Goal: Check status: Check status

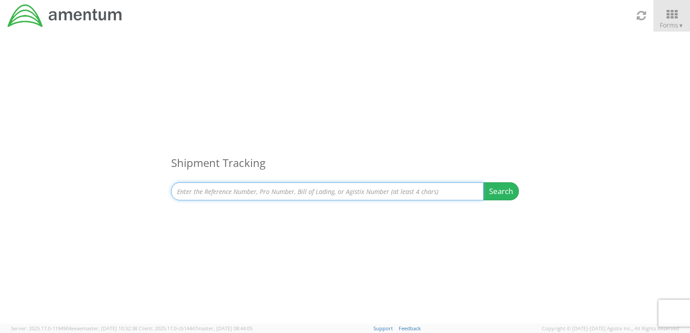
click at [280, 188] on input at bounding box center [327, 191] width 312 height 18
paste input "36994440441"
type input "36994440441"
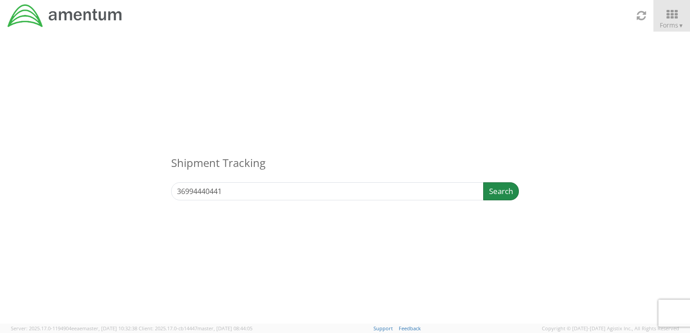
click at [499, 193] on button "Search" at bounding box center [501, 191] width 36 height 18
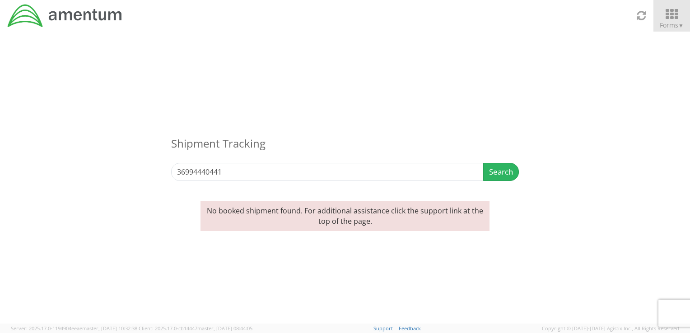
click at [670, 13] on icon at bounding box center [671, 14] width 42 height 13
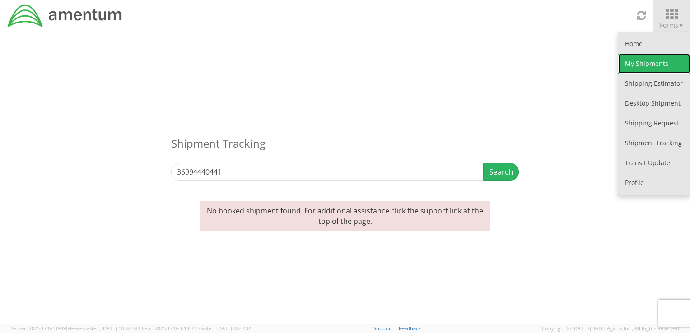
click at [639, 60] on link "My Shipments" at bounding box center [654, 64] width 72 height 20
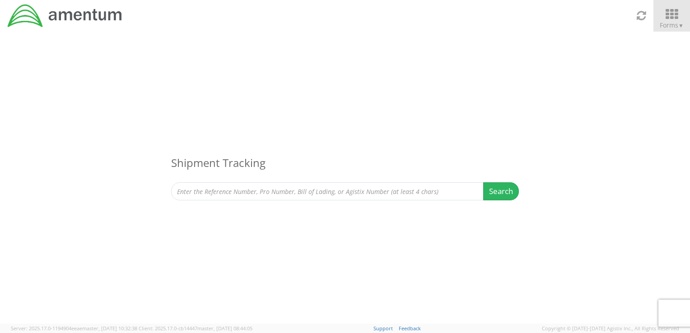
click at [678, 23] on span "▼" at bounding box center [680, 26] width 5 height 8
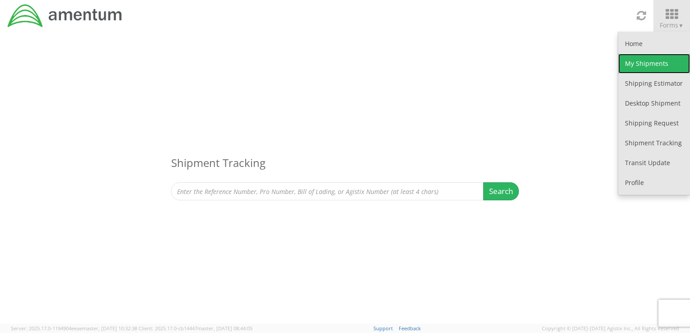
click at [645, 67] on link "My Shipments" at bounding box center [654, 64] width 72 height 20
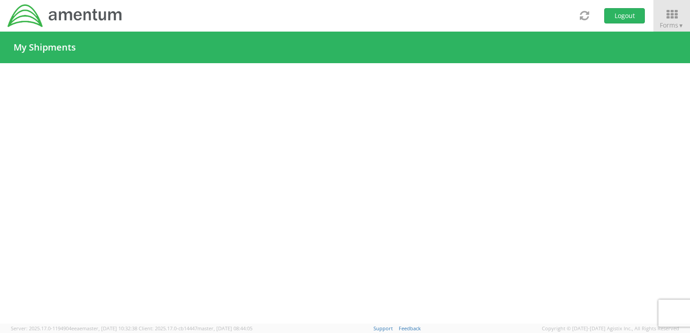
click at [48, 51] on h4 "My Shipments" at bounding box center [45, 47] width 62 height 10
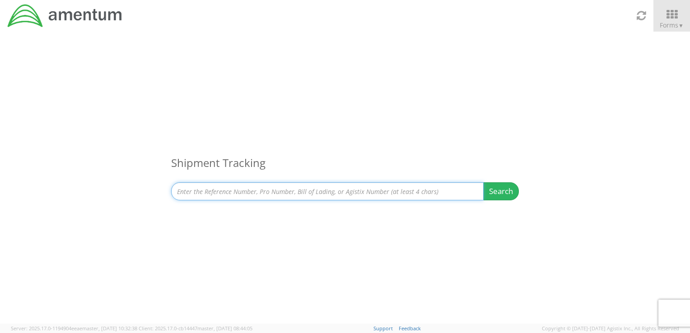
click at [197, 193] on input at bounding box center [327, 191] width 312 height 18
paste input "S02398092"
type input "S02398092"
click at [483, 182] on button "Search" at bounding box center [501, 191] width 36 height 18
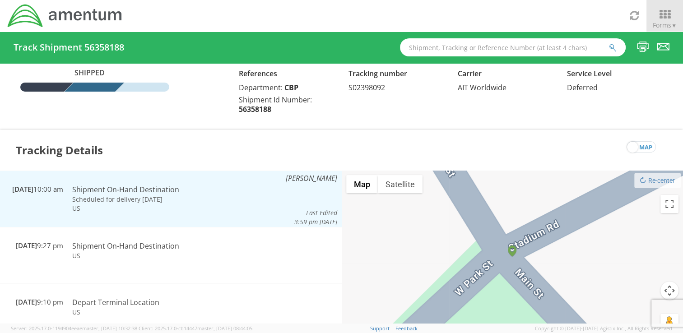
click at [199, 194] on td "Shipment On-Hand Destination" at bounding box center [162, 190] width 188 height 10
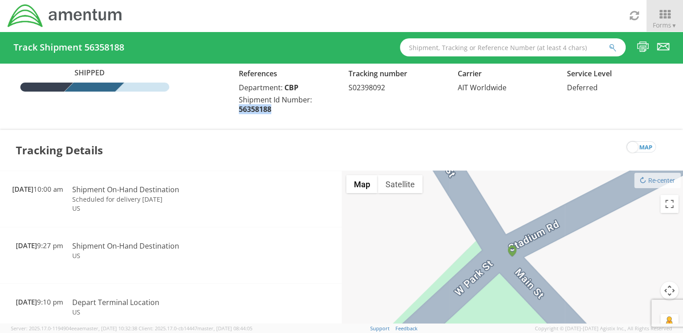
drag, startPoint x: 274, startPoint y: 111, endPoint x: 236, endPoint y: 113, distance: 38.0
click at [236, 113] on div "References Department: CBP Shipment Id Number: 56358188" at bounding box center [286, 92] width 109 height 49
drag, startPoint x: 236, startPoint y: 113, endPoint x: 257, endPoint y: 109, distance: 22.0
copy span "56358188"
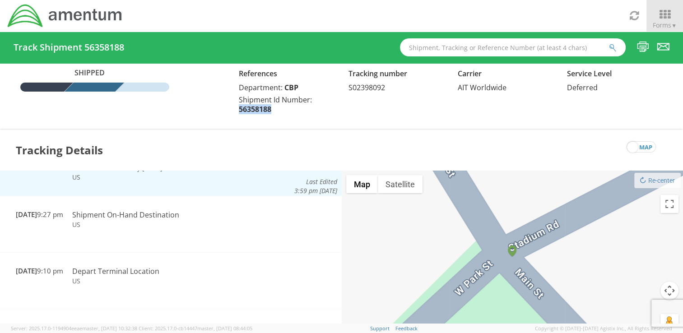
scroll to position [45, 0]
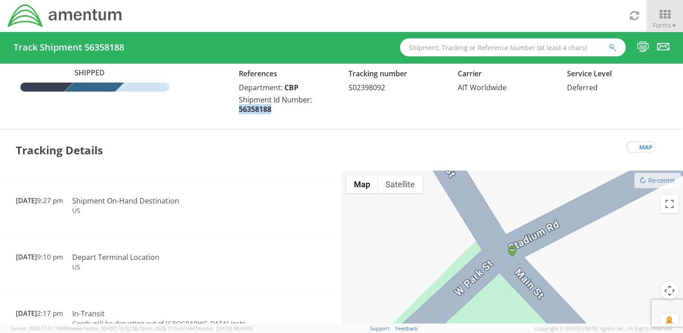
click at [497, 242] on div "To navigate, press the arrow keys." at bounding box center [513, 257] width 342 height 172
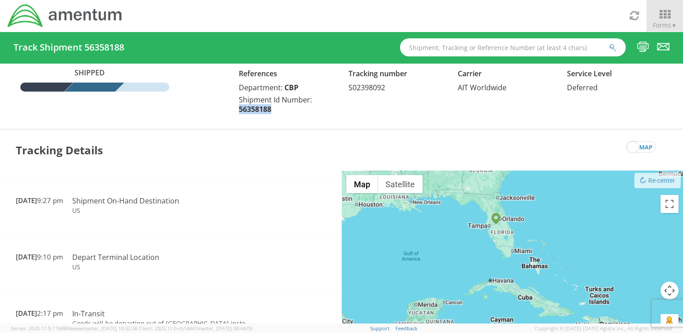
drag, startPoint x: 625, startPoint y: 266, endPoint x: 455, endPoint y: 225, distance: 175.2
click at [455, 225] on div "To navigate, press the arrow keys." at bounding box center [513, 257] width 342 height 172
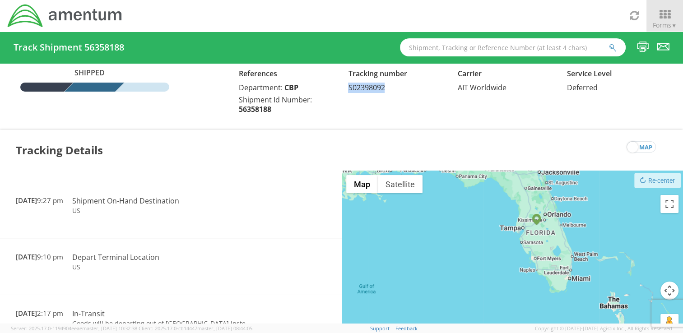
drag, startPoint x: 389, startPoint y: 89, endPoint x: 347, endPoint y: 95, distance: 42.4
click at [347, 95] on div "Shipped References Department: CBP Shipment Id Number: 56358188 Tracking number…" at bounding box center [341, 92] width 669 height 49
copy span "S02398092"
